Goal: Task Accomplishment & Management: Manage account settings

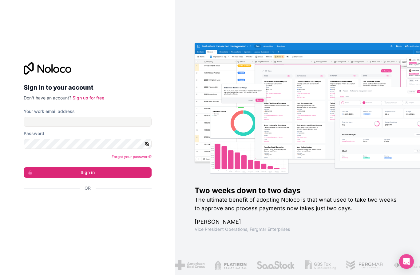
click at [113, 212] on div "Se connecter avec Google. S'ouvre dans un nouvel onglet." at bounding box center [85, 205] width 123 height 14
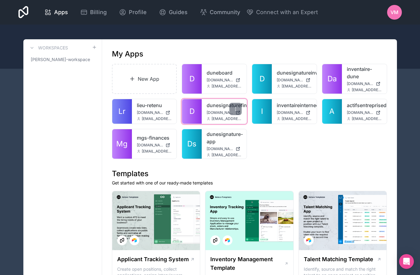
click at [218, 105] on link "dunesignaturefinance" at bounding box center [224, 105] width 35 height 7
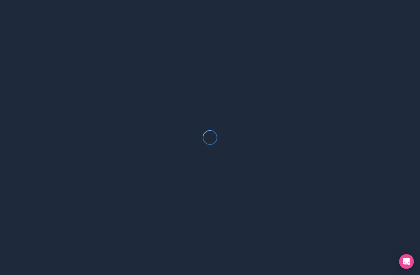
scroll to position [22, 0]
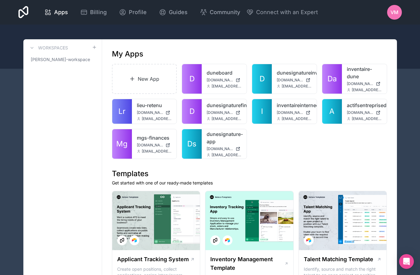
click at [276, 140] on div "New App D duneboard [DOMAIN_NAME] [EMAIL_ADDRESS][DOMAIN_NAME] D dunesignaturei…" at bounding box center [249, 111] width 275 height 95
click at [217, 135] on link "dunesignature-app" at bounding box center [224, 138] width 35 height 15
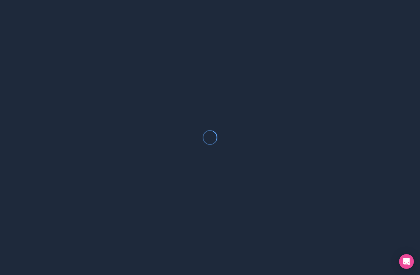
scroll to position [22, 0]
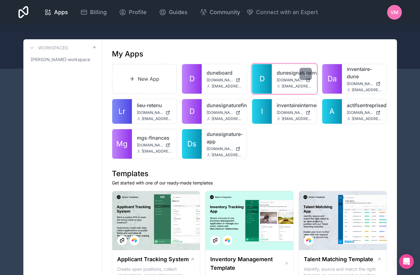
click at [289, 77] on div "dunesignatureinventaire dunesignatureinventaire.noloco.co vianney@dunesignature…" at bounding box center [294, 79] width 45 height 30
click at [288, 80] on span "[DOMAIN_NAME]" at bounding box center [290, 80] width 26 height 5
click at [304, 74] on icon at bounding box center [305, 74] width 5 height 5
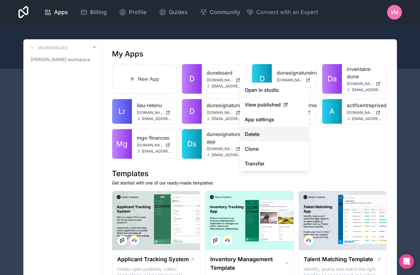
click at [268, 137] on button "Delete" at bounding box center [274, 134] width 69 height 15
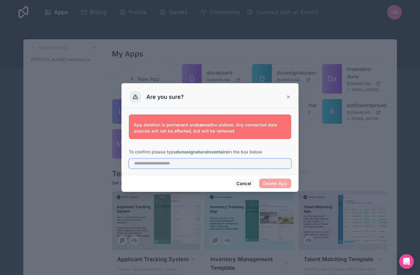
click at [221, 165] on input "text" at bounding box center [210, 164] width 162 height 10
click at [280, 186] on div "Cancel Delete App" at bounding box center [209, 184] width 177 height 18
click at [237, 164] on input "**********" at bounding box center [210, 164] width 162 height 10
click at [213, 150] on strong "dunesignatureinventaire" at bounding box center [202, 151] width 52 height 5
click at [210, 150] on strong "dunesignatureinventaire" at bounding box center [202, 151] width 52 height 5
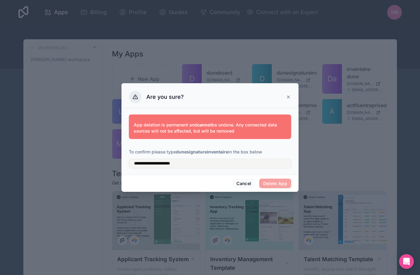
copy p "dunesignatureinventaire"
click at [186, 165] on input "**********" at bounding box center [210, 164] width 162 height 10
click at [187, 165] on input "**********" at bounding box center [210, 164] width 162 height 10
paste input "text"
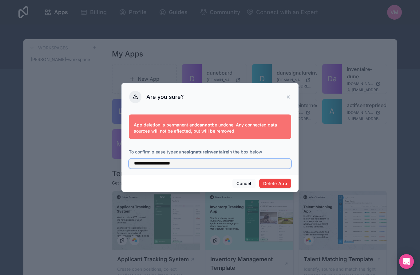
type input "**********"
click at [280, 181] on button "Delete App" at bounding box center [275, 184] width 32 height 10
